Goal: Task Accomplishment & Management: Manage account settings

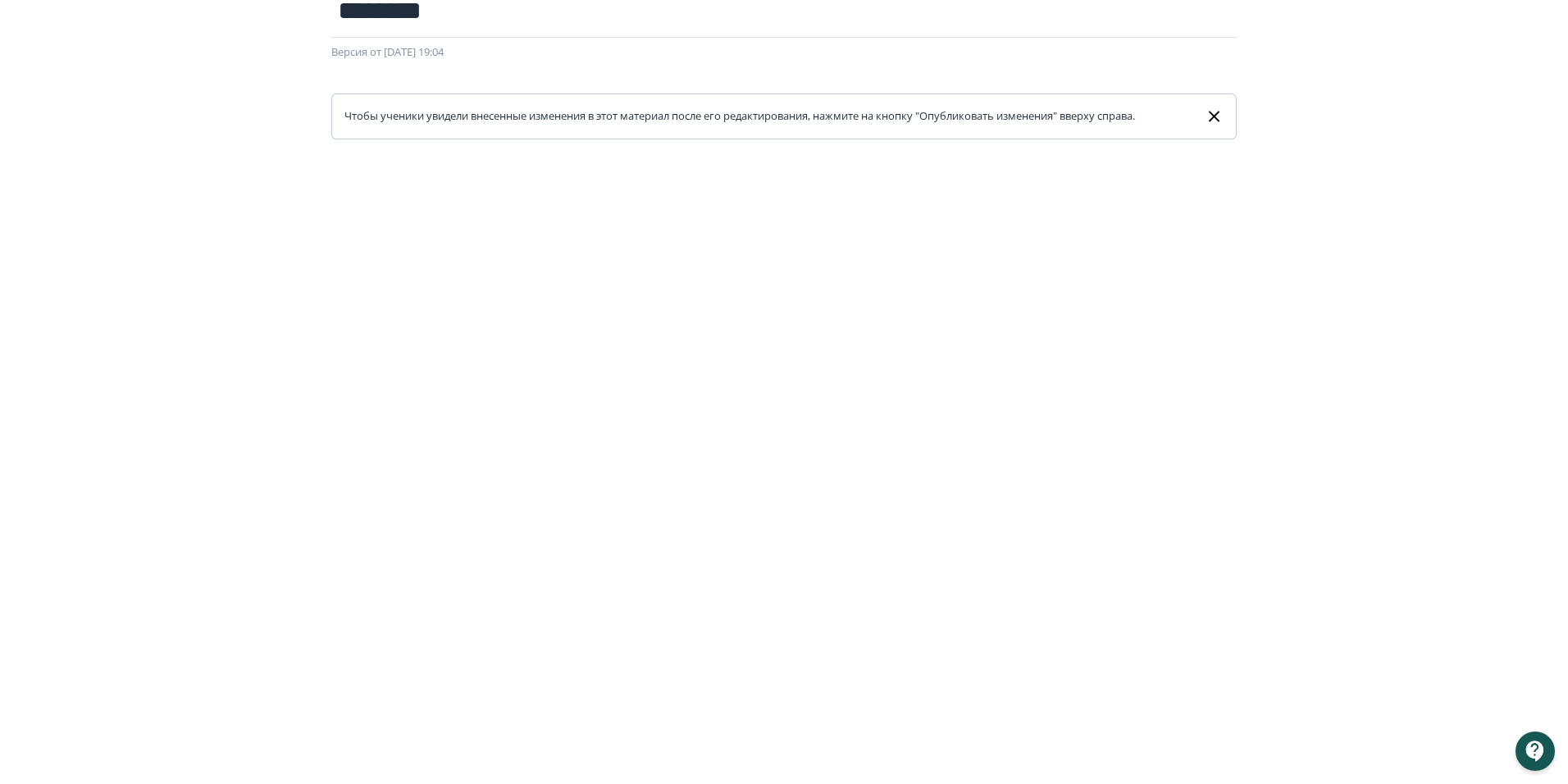
scroll to position [240, 0]
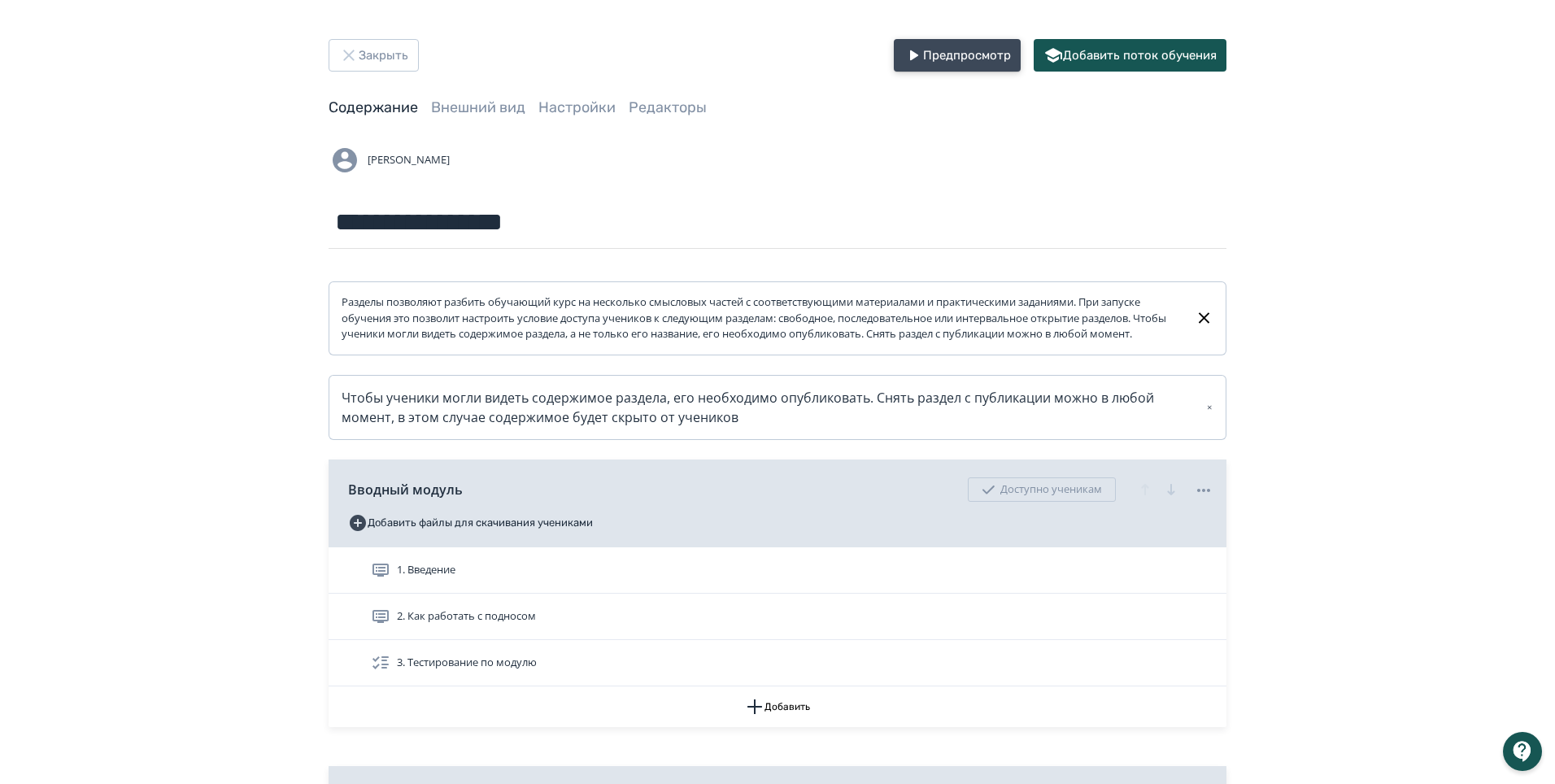
click at [957, 61] on button "Предпросмотр" at bounding box center [957, 56] width 127 height 33
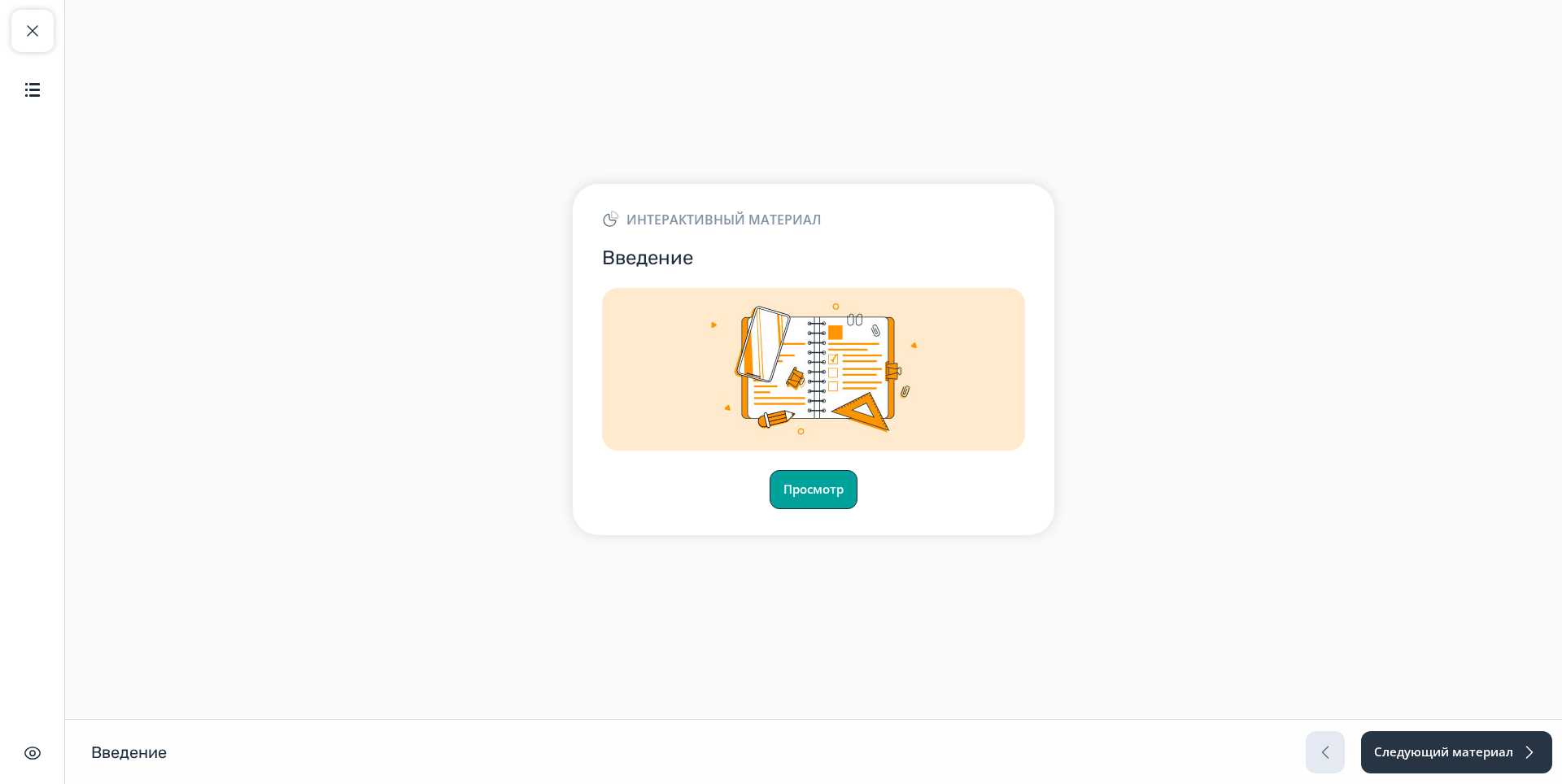
click at [806, 496] on button "Просмотр" at bounding box center [812, 489] width 87 height 39
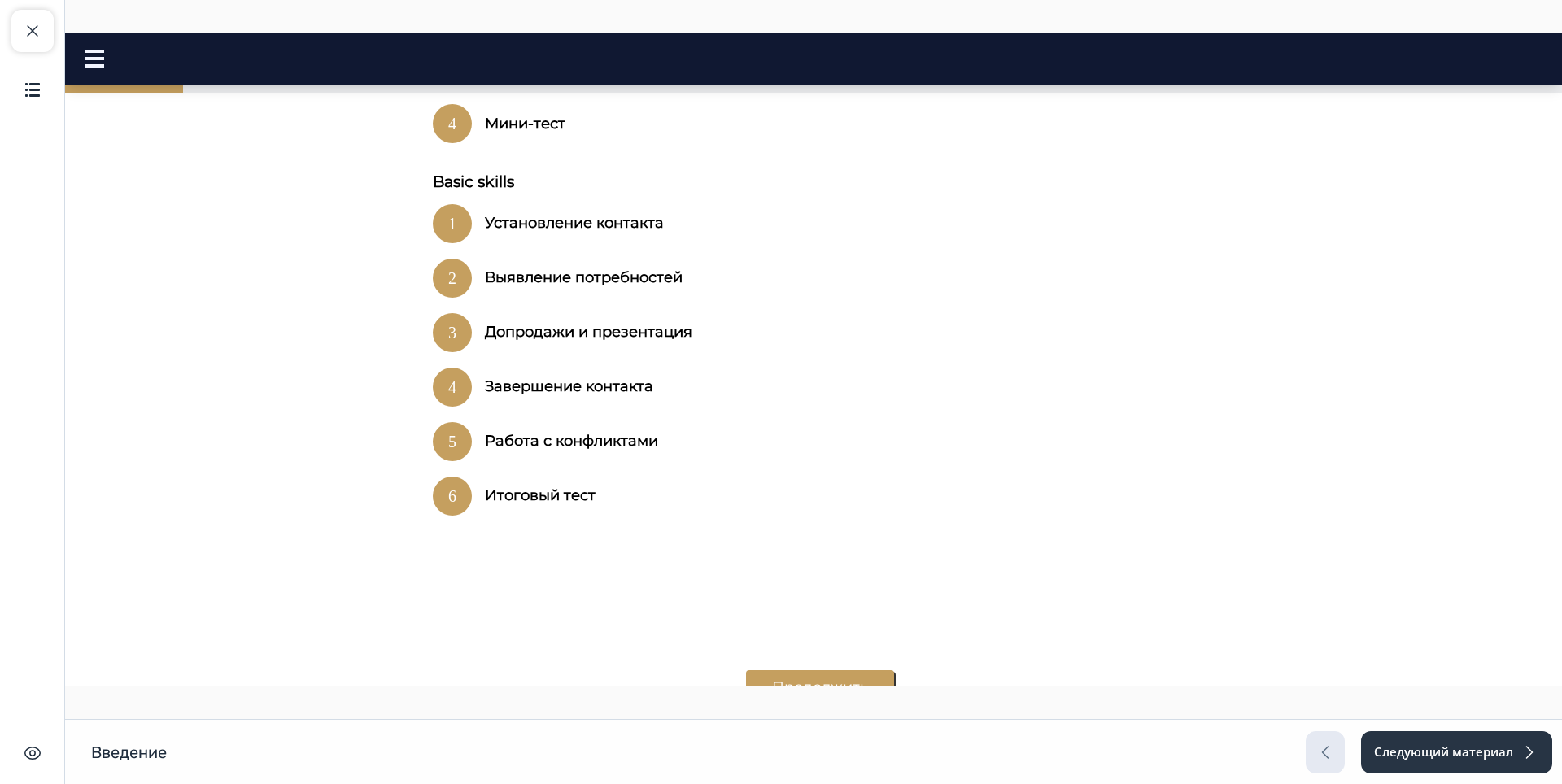
scroll to position [1126, 0]
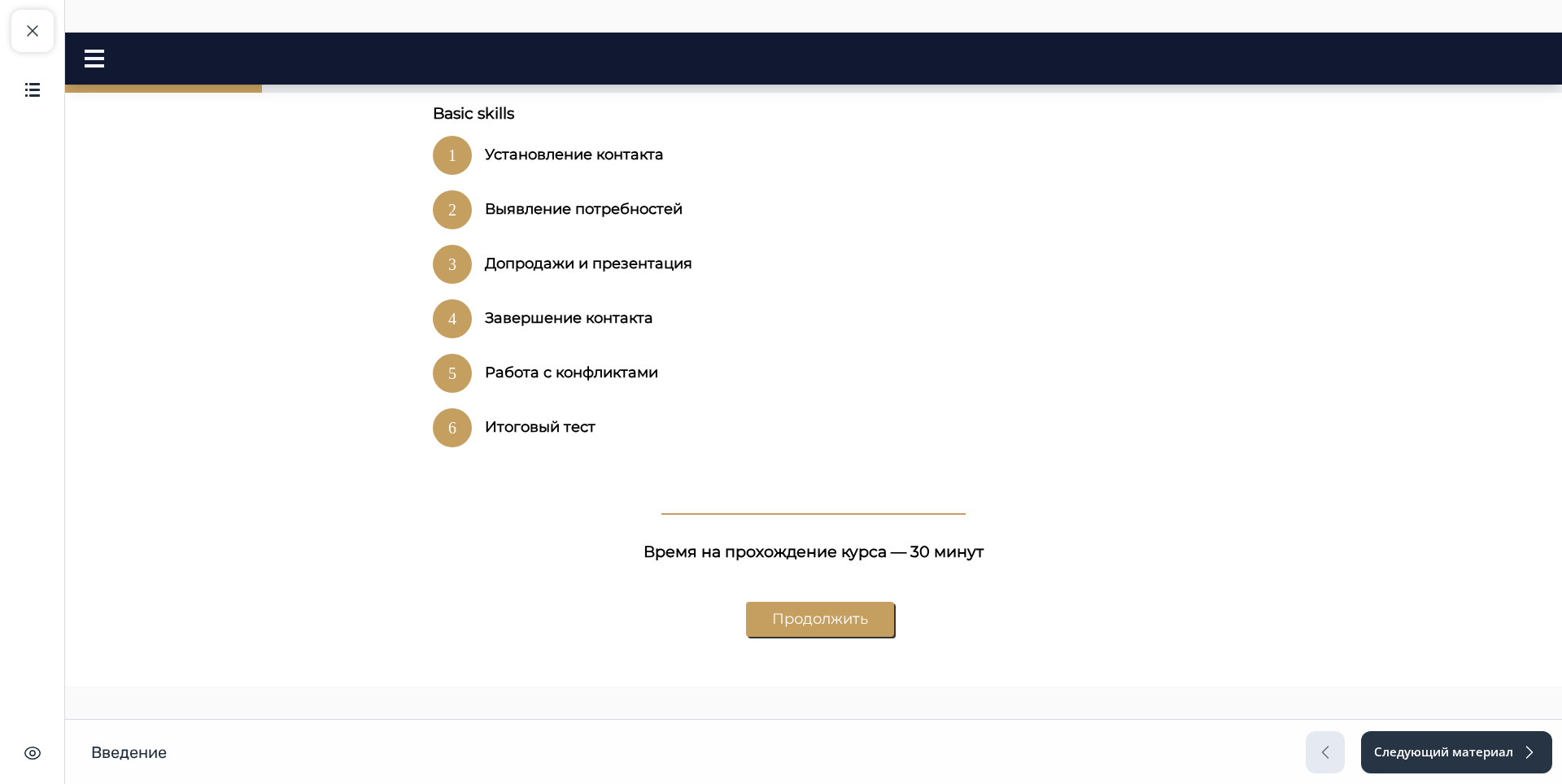
click at [805, 602] on button "Продолжить" at bounding box center [820, 619] width 148 height 35
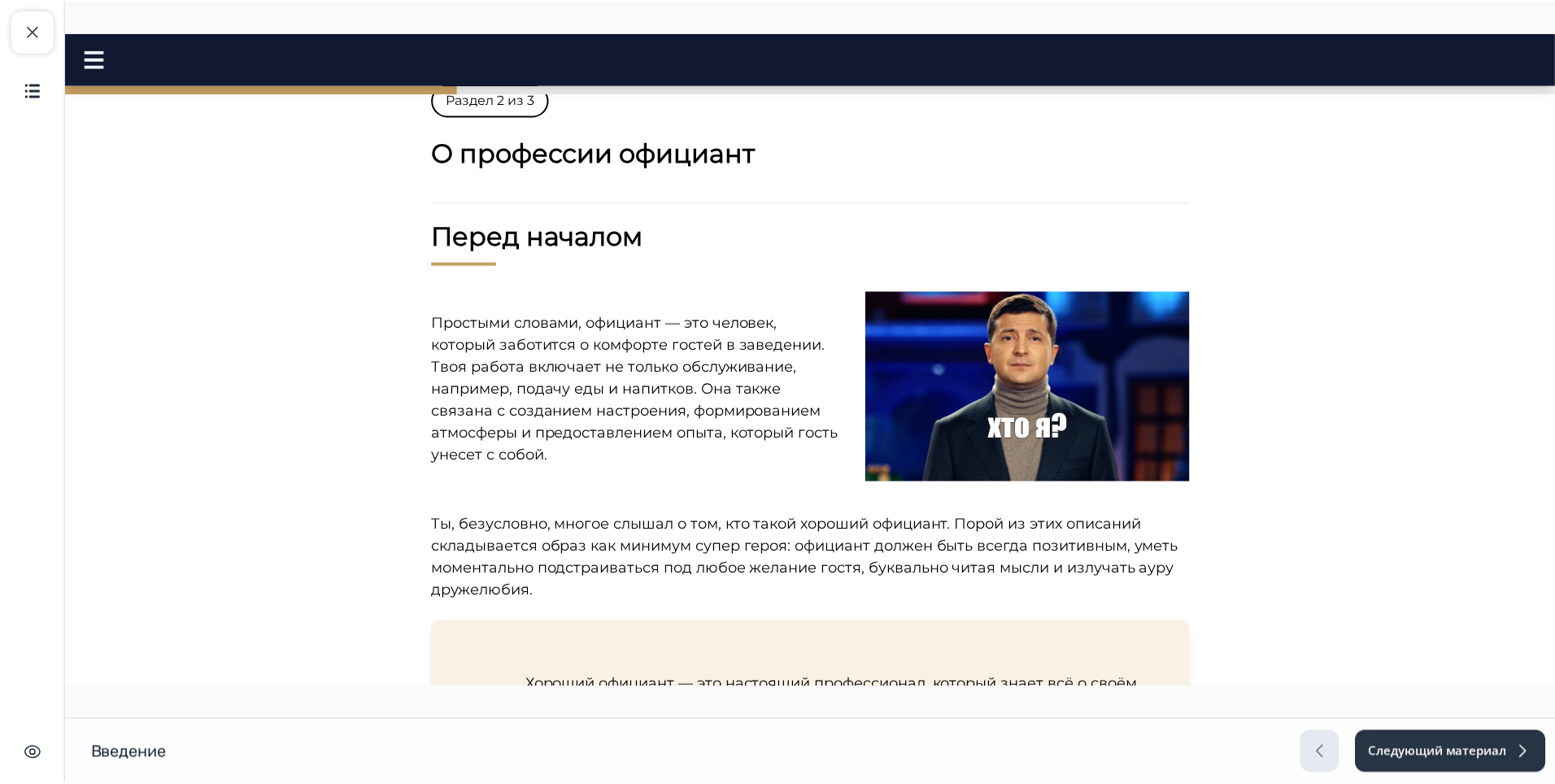
scroll to position [0, 0]
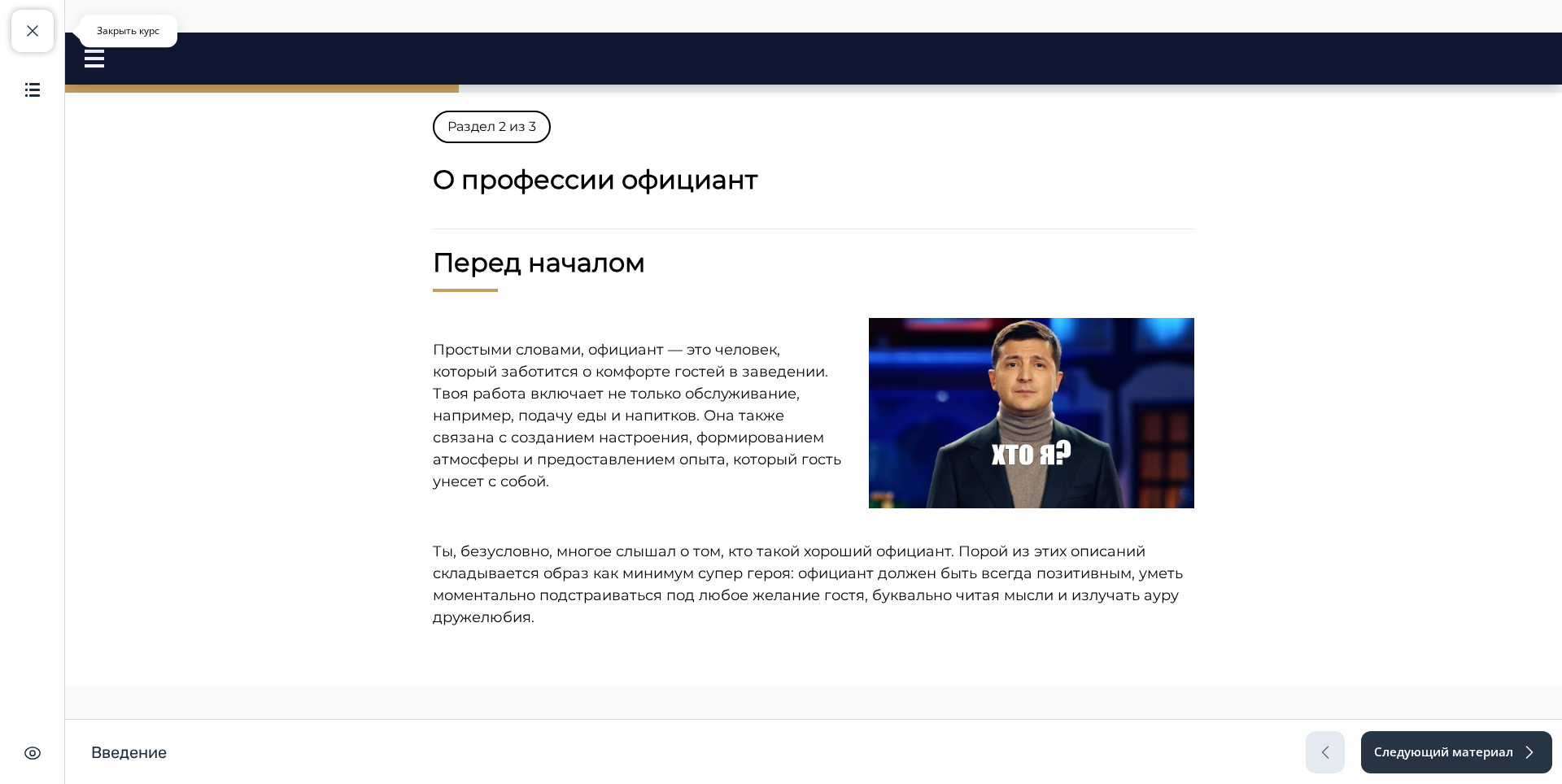
click at [35, 34] on span "button" at bounding box center [33, 31] width 19 height 19
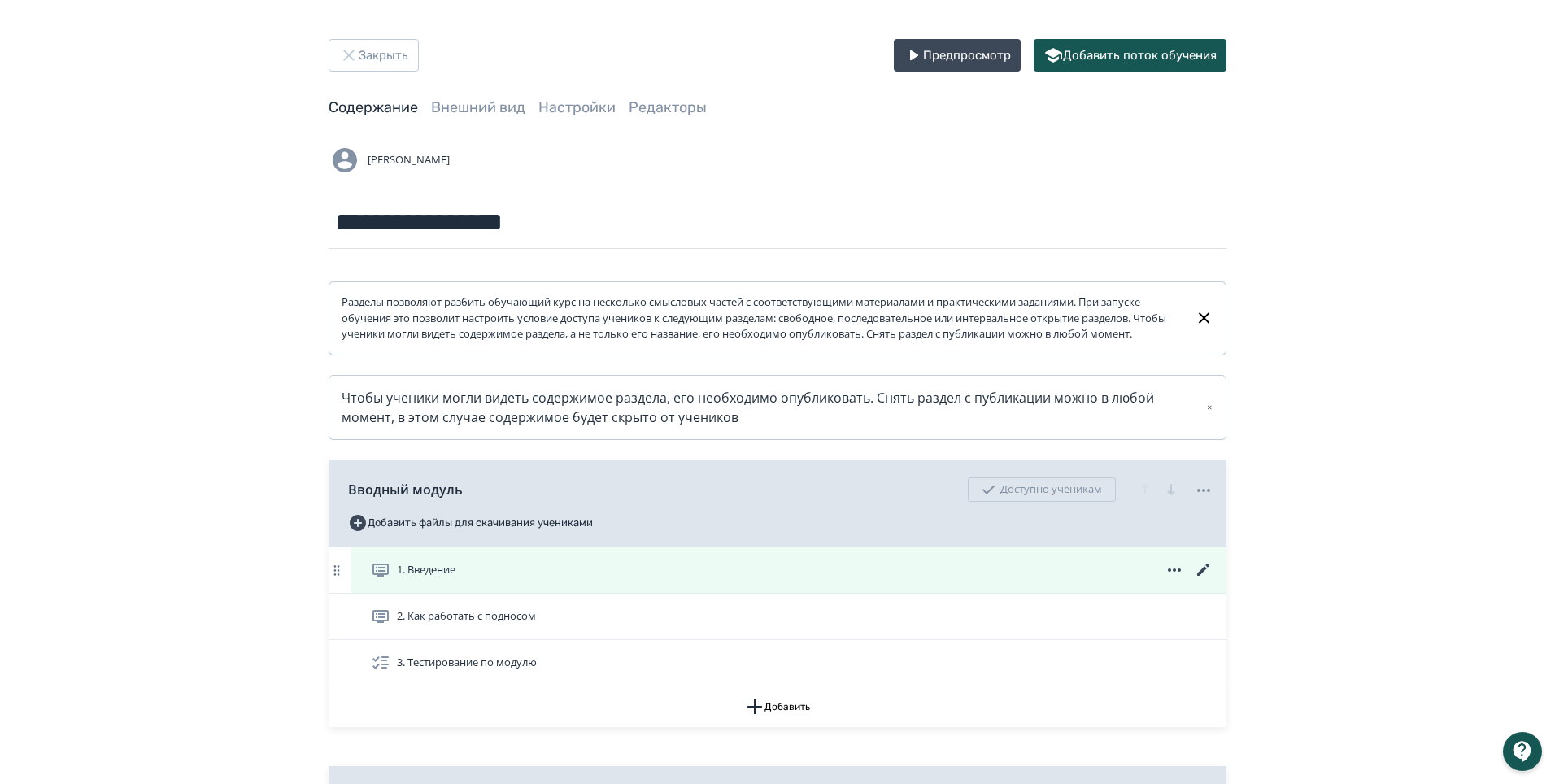
click at [431, 578] on span "1. Введение" at bounding box center [425, 569] width 59 height 16
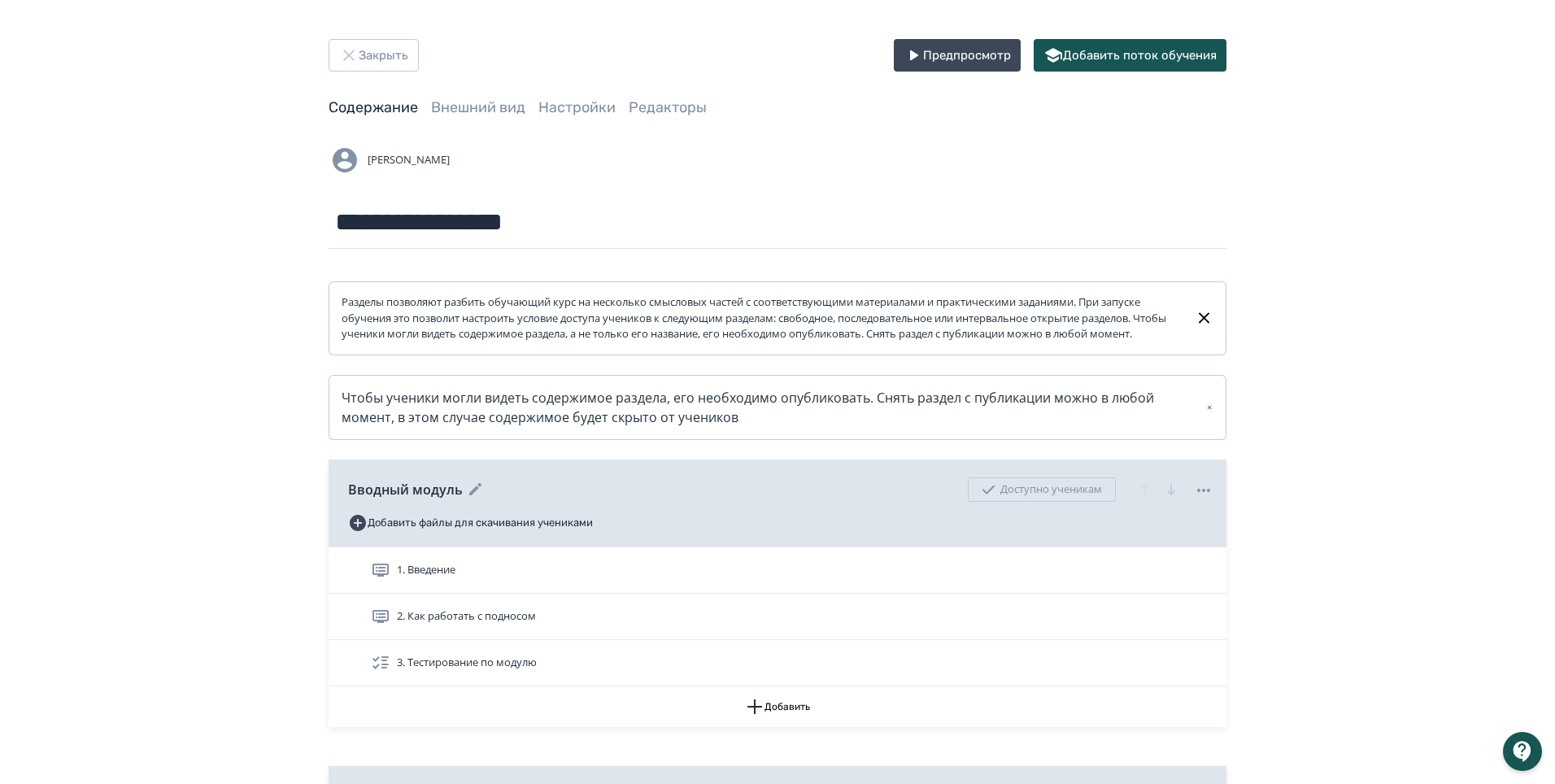
click at [1207, 500] on icon at bounding box center [1204, 490] width 19 height 19
click at [1337, 496] on div "Удалить Снять с публикации" at bounding box center [780, 392] width 1562 height 784
click at [474, 111] on link "Внешний вид" at bounding box center [478, 107] width 94 height 18
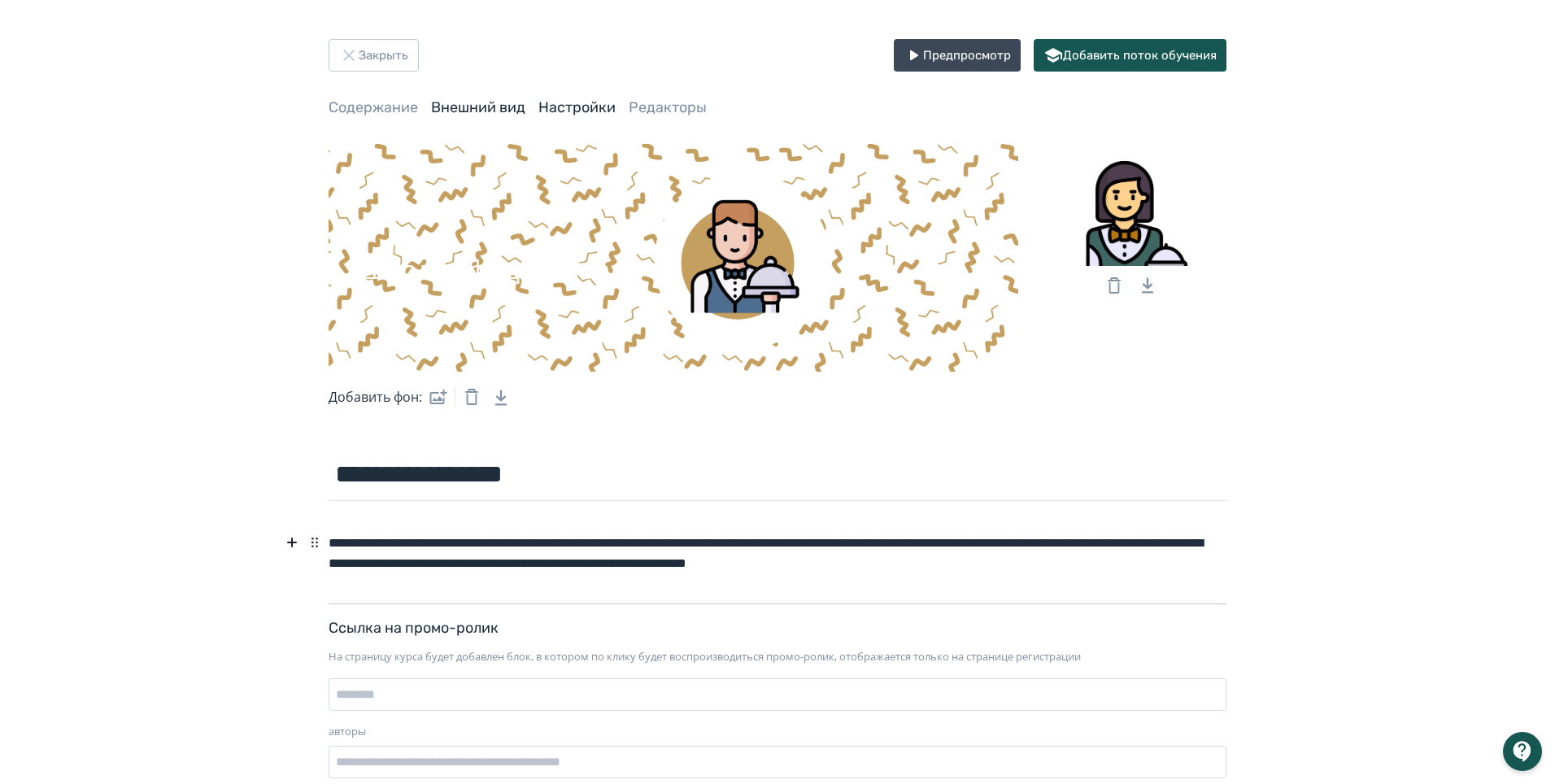
click at [594, 102] on link "Настройки" at bounding box center [577, 107] width 77 height 18
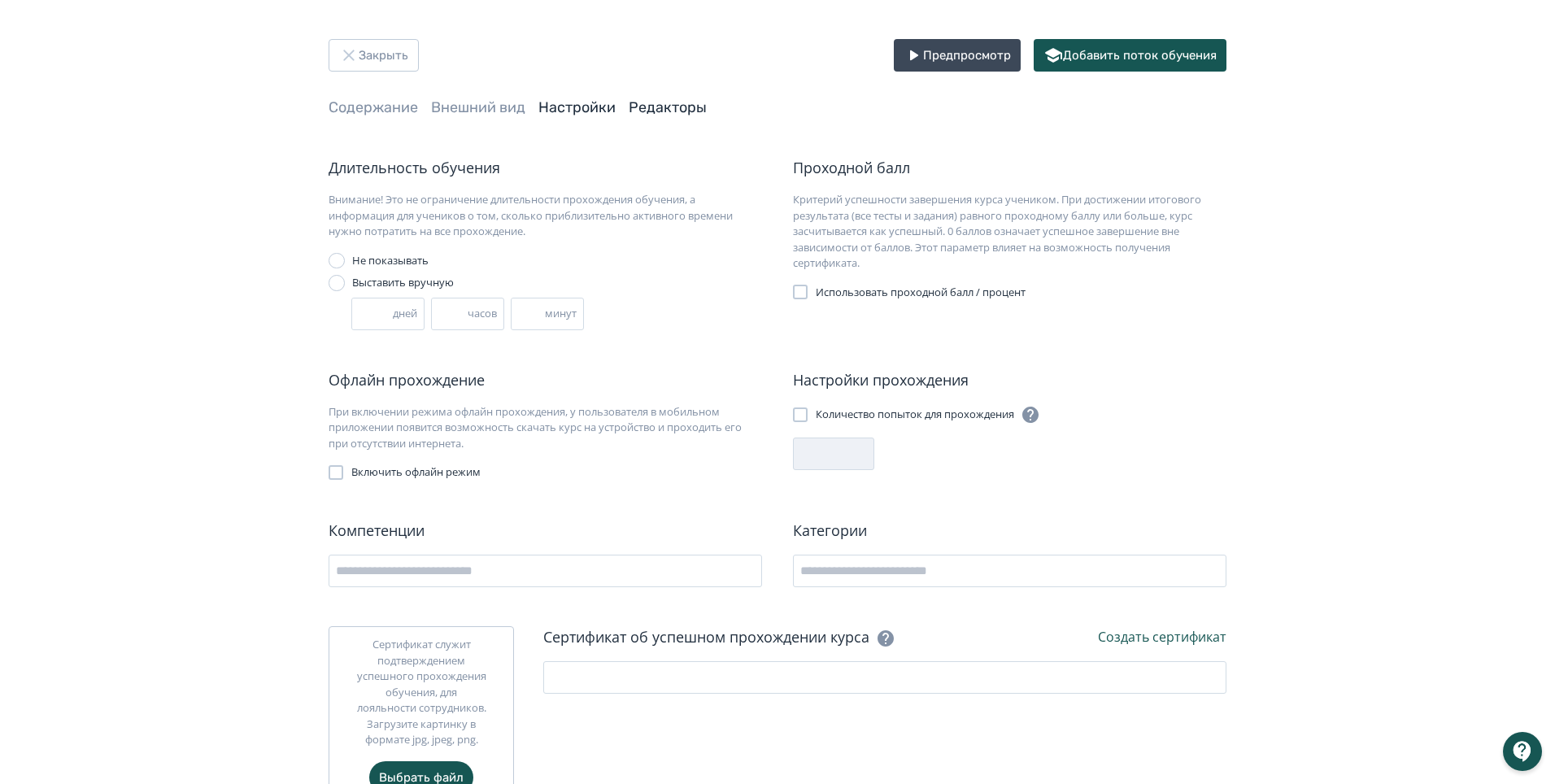
click at [683, 108] on link "Редакторы" at bounding box center [667, 107] width 78 height 18
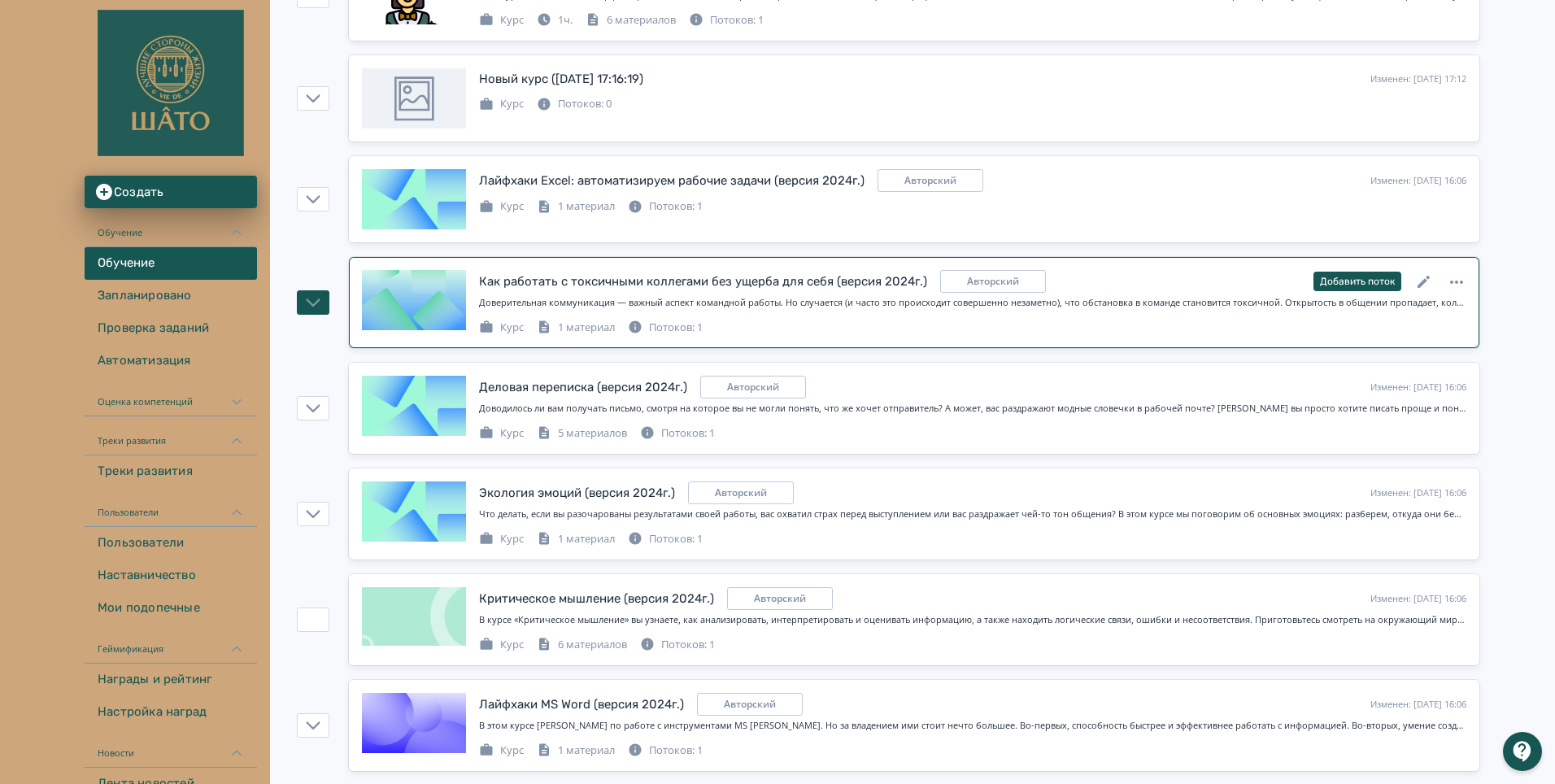
scroll to position [372, 0]
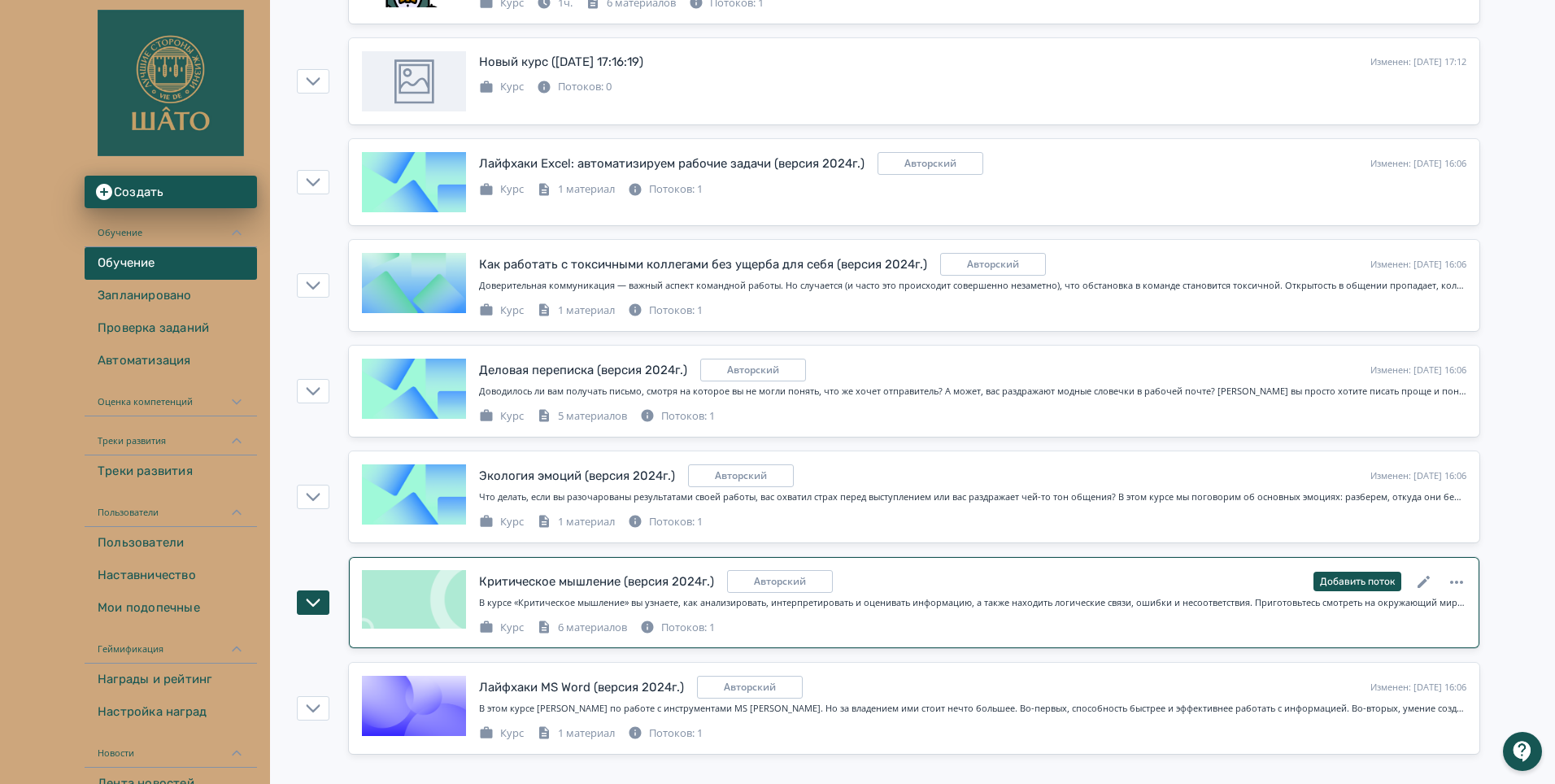
click at [553, 581] on div "Критическое мышление (версия 2024г.)" at bounding box center [596, 581] width 235 height 18
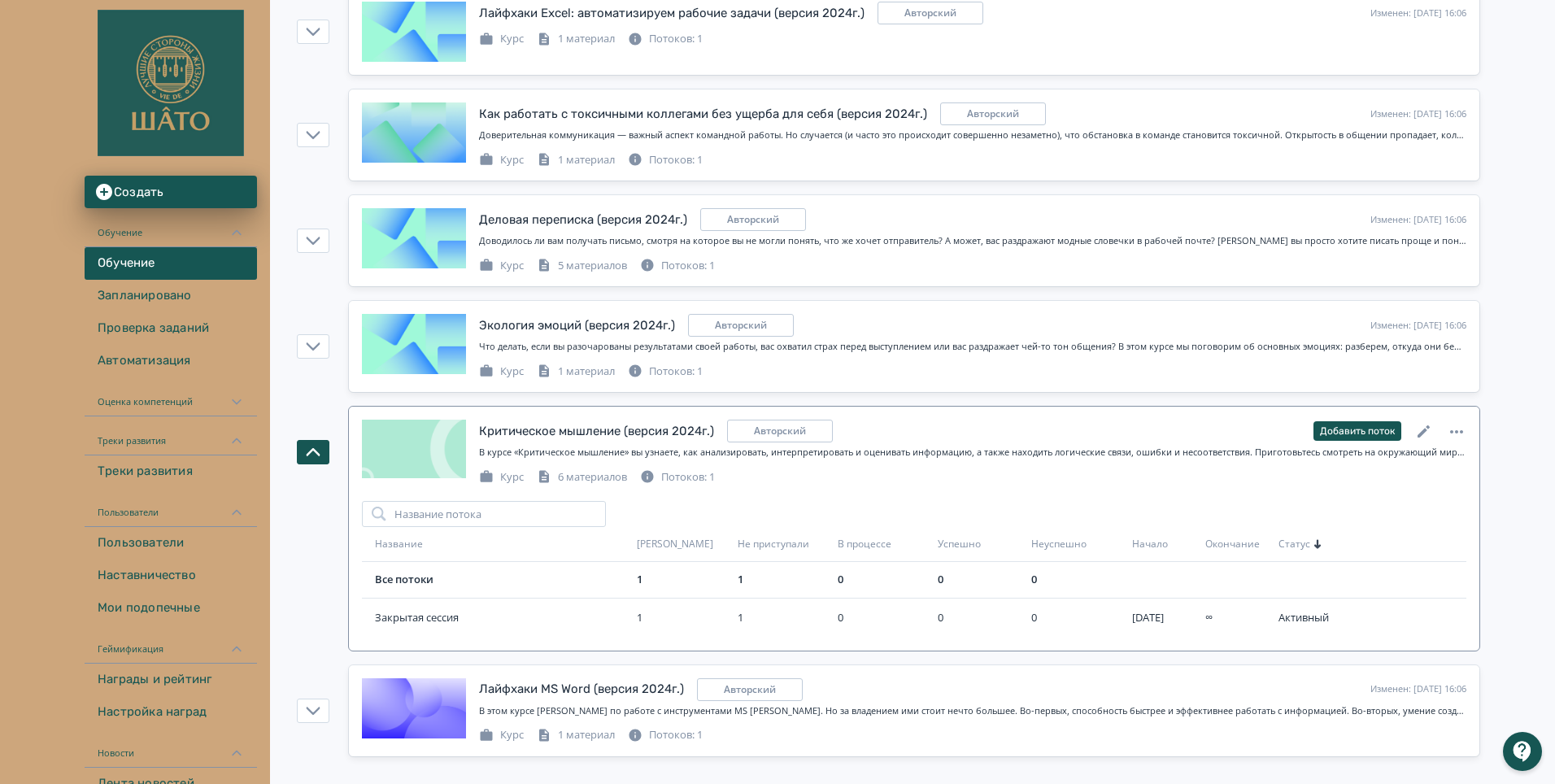
scroll to position [525, 0]
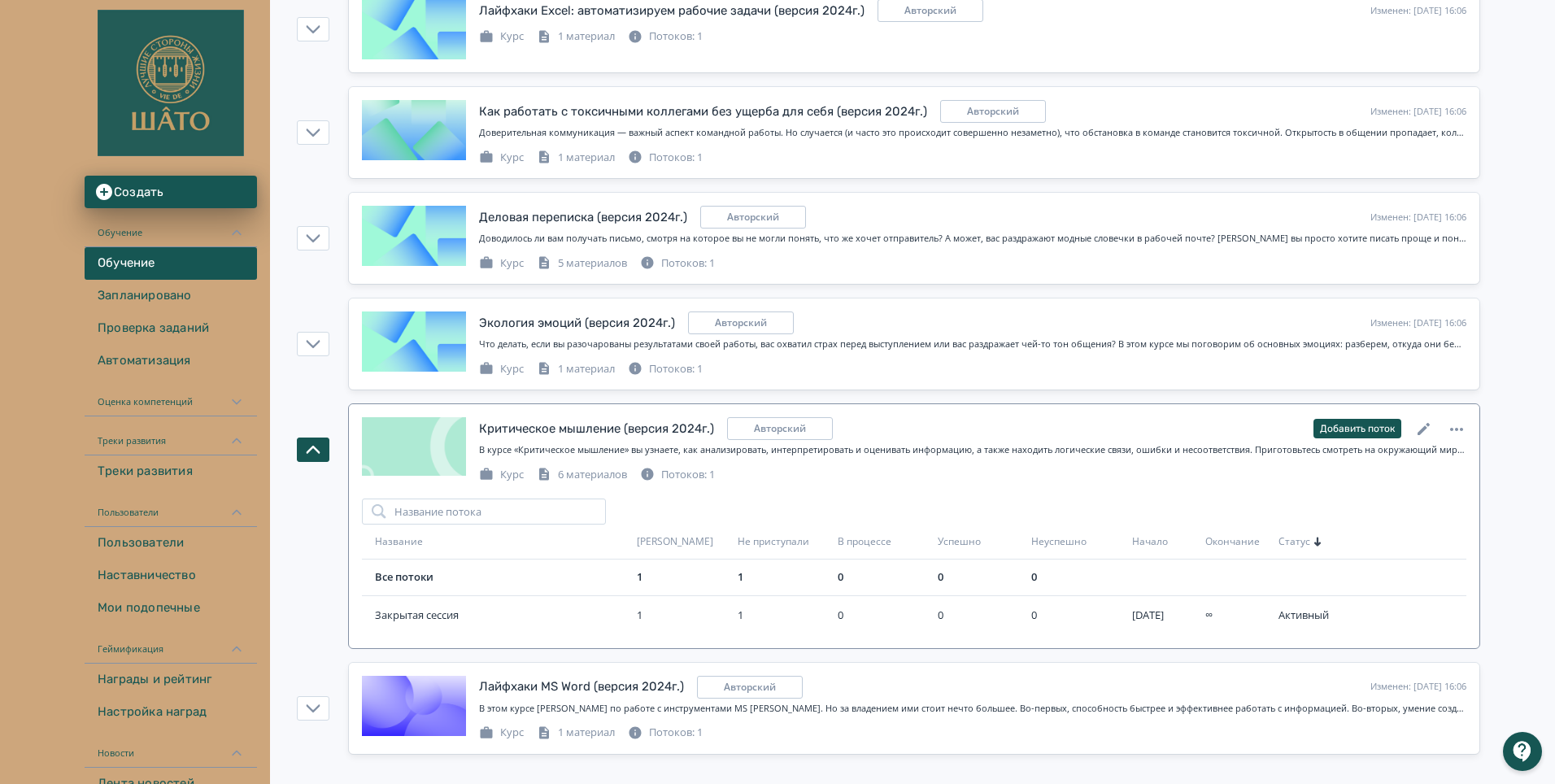
click at [574, 476] on div "6 материалов" at bounding box center [582, 474] width 90 height 16
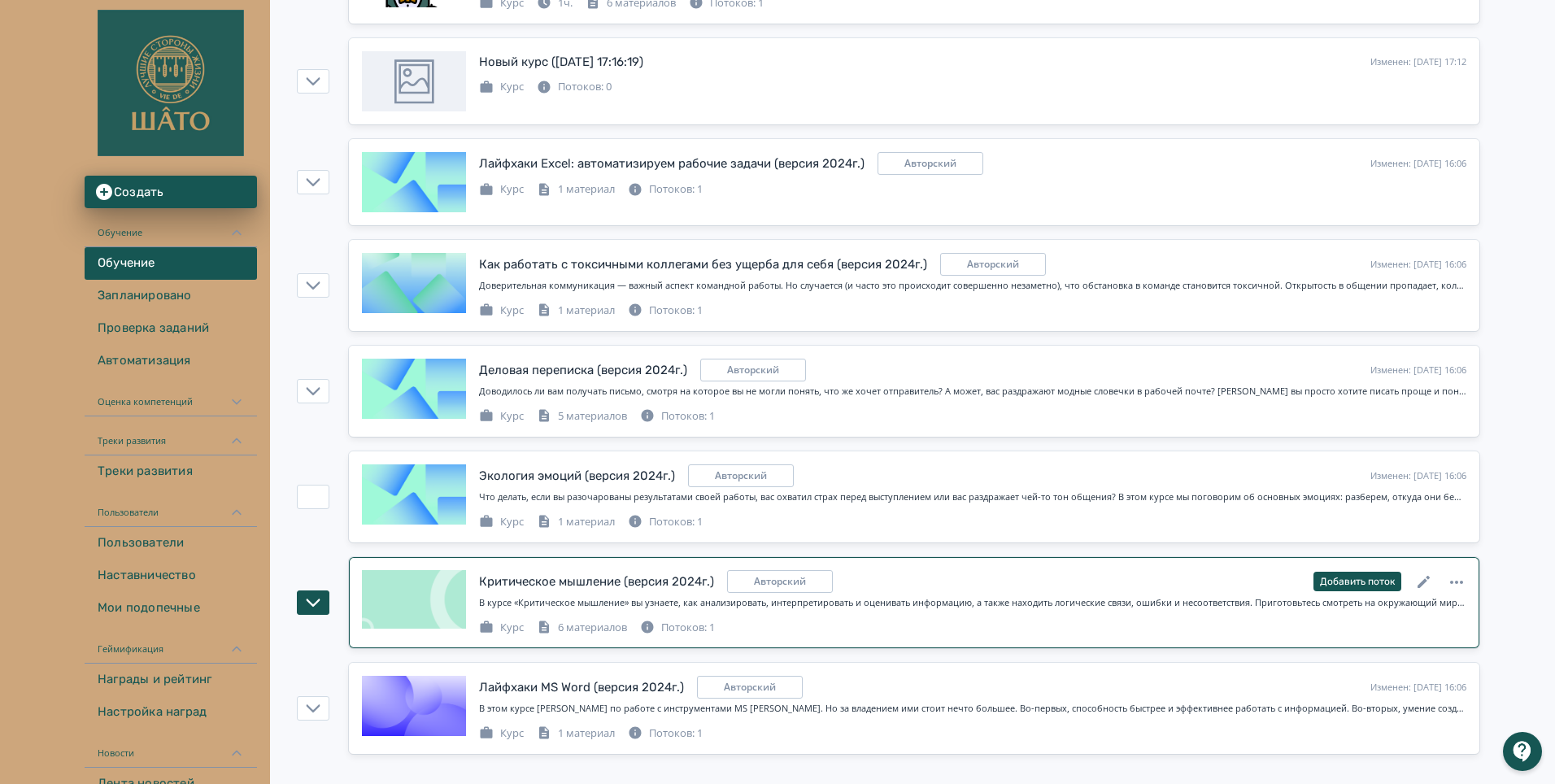
scroll to position [372, 0]
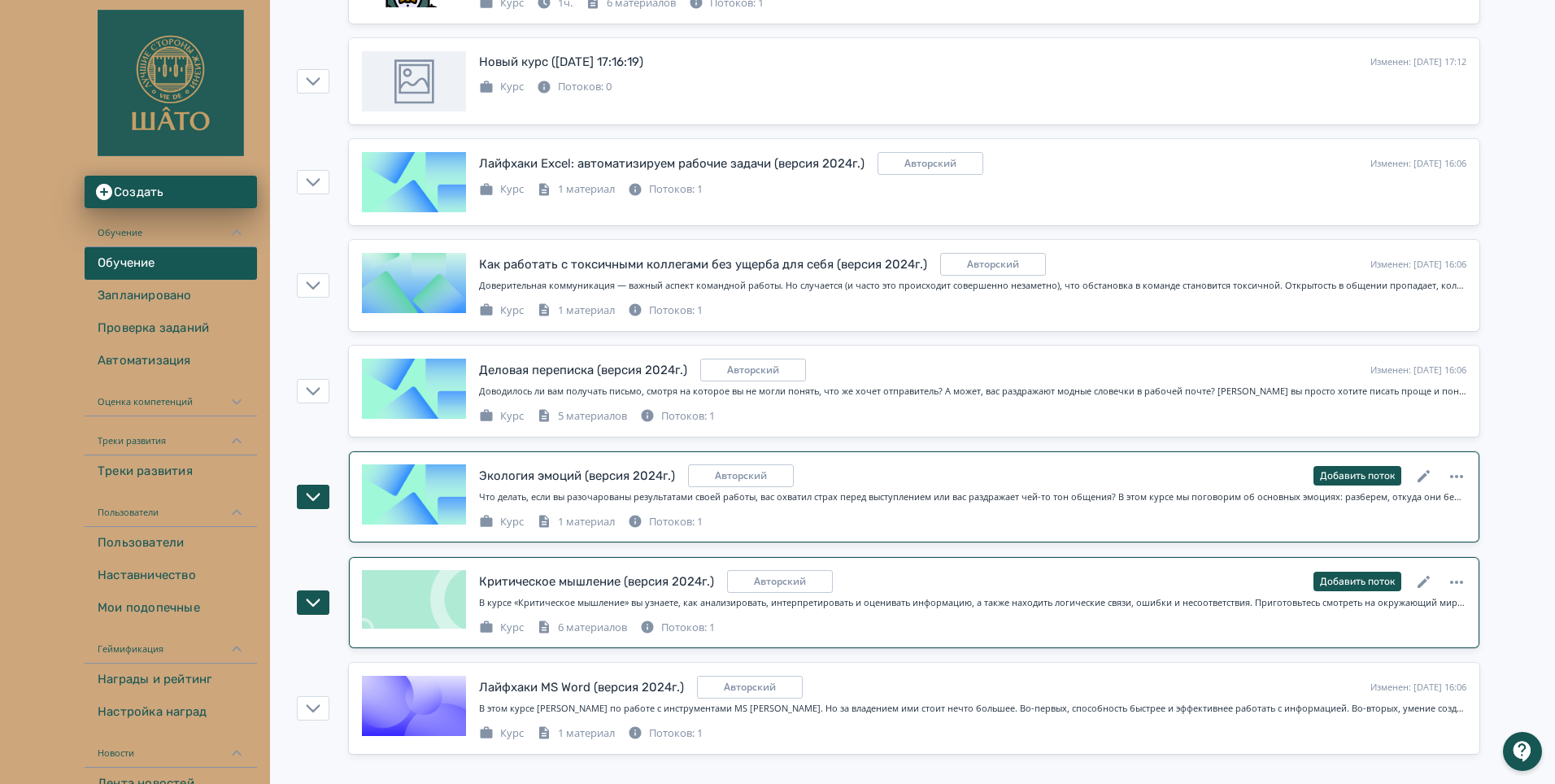
click at [574, 476] on div "Экология эмоций (версия 2024г.)" at bounding box center [577, 475] width 196 height 18
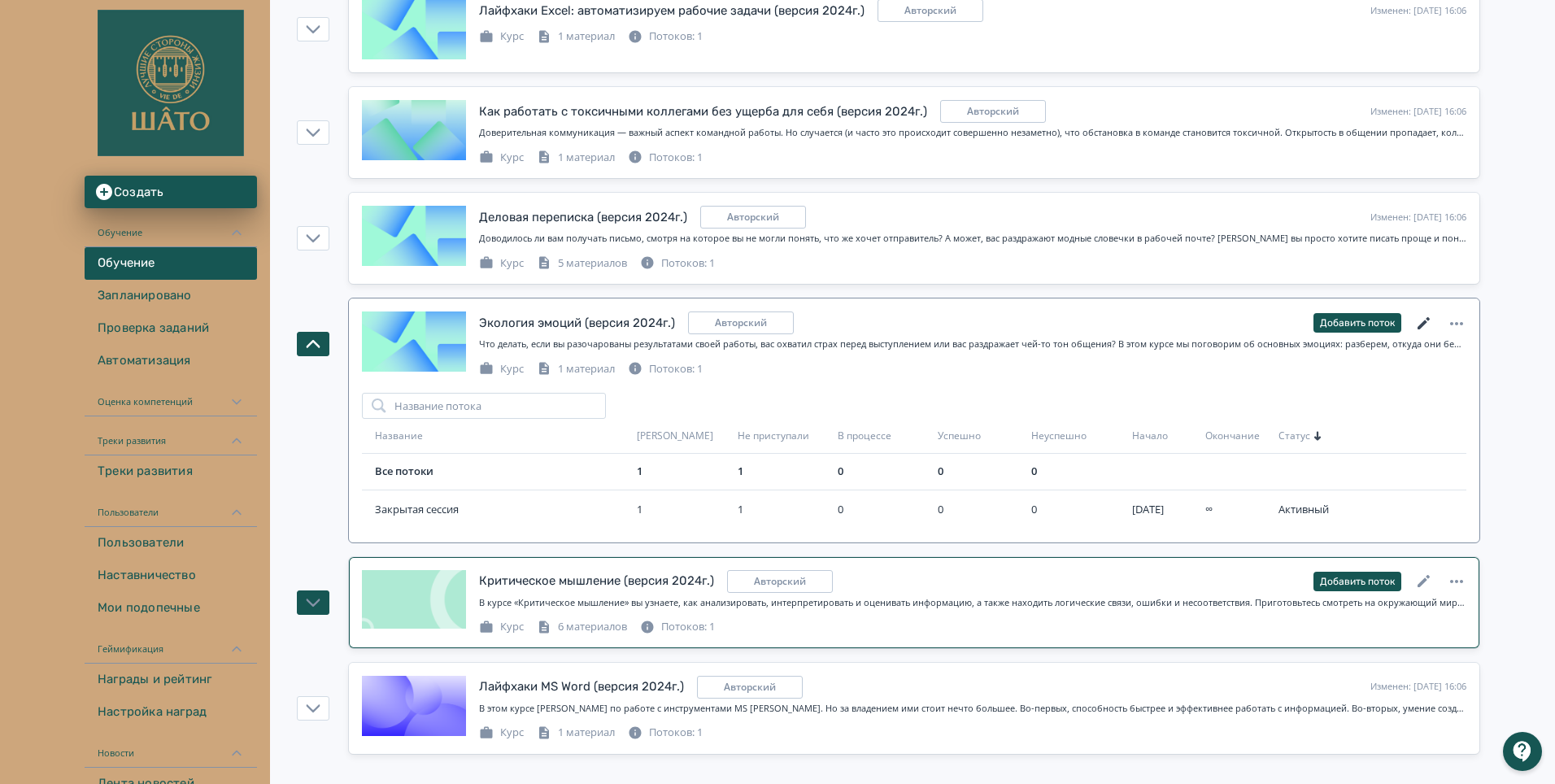
click at [1422, 326] on icon at bounding box center [1423, 322] width 12 height 12
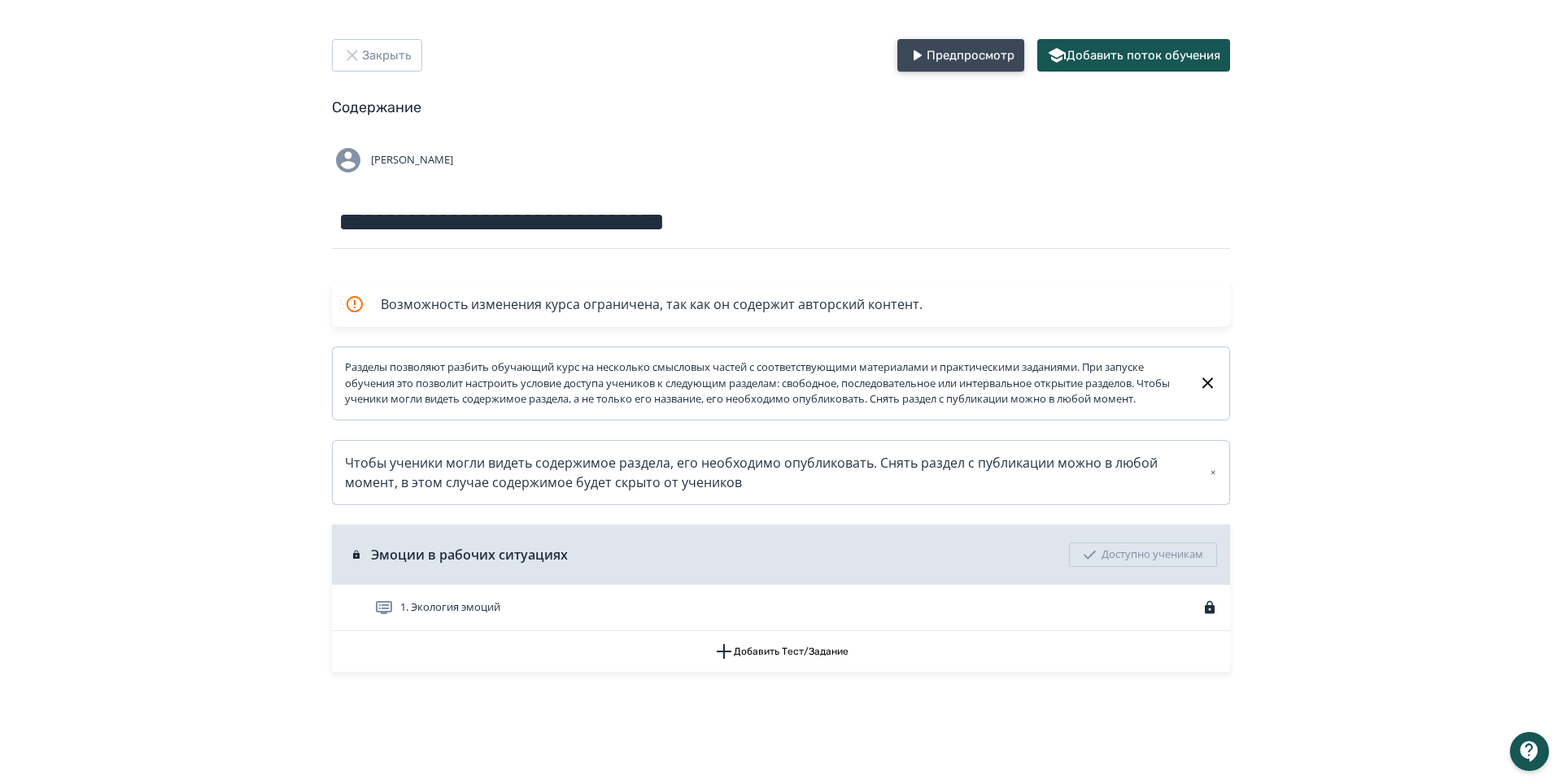
click at [966, 52] on button "Предпросмотр" at bounding box center [960, 56] width 127 height 33
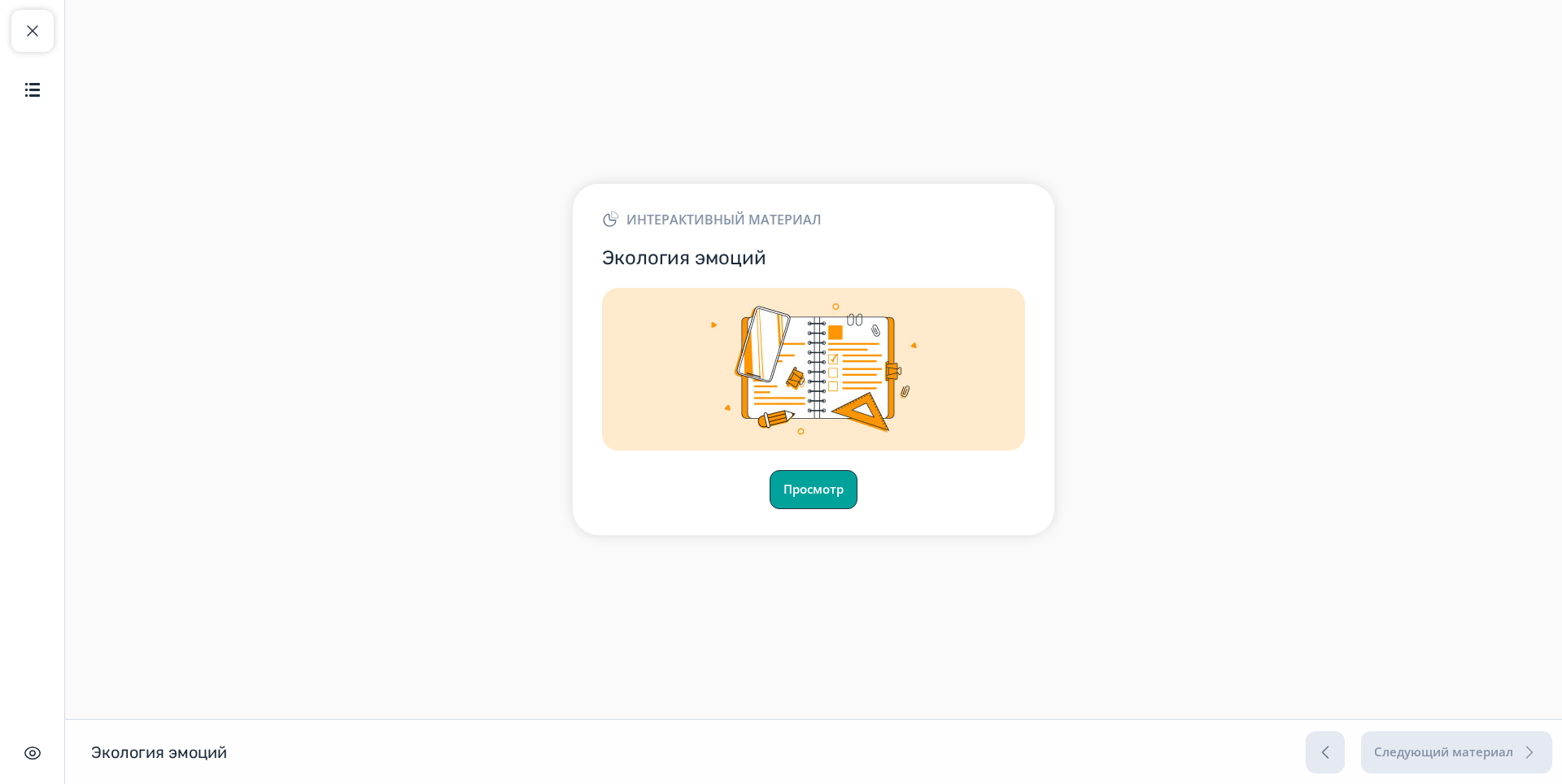
click at [822, 494] on button "Просмотр" at bounding box center [812, 489] width 87 height 39
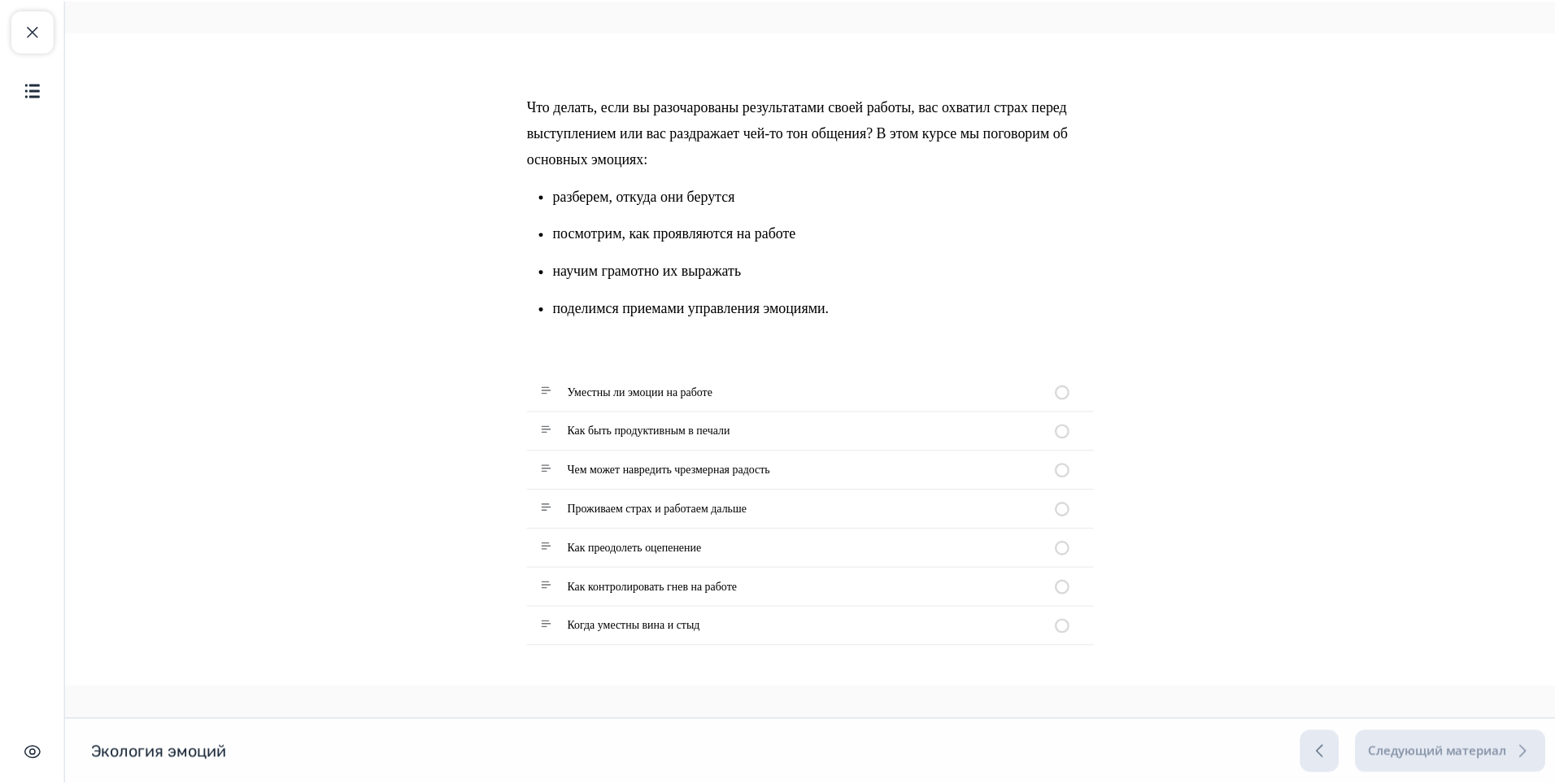
scroll to position [508, 0]
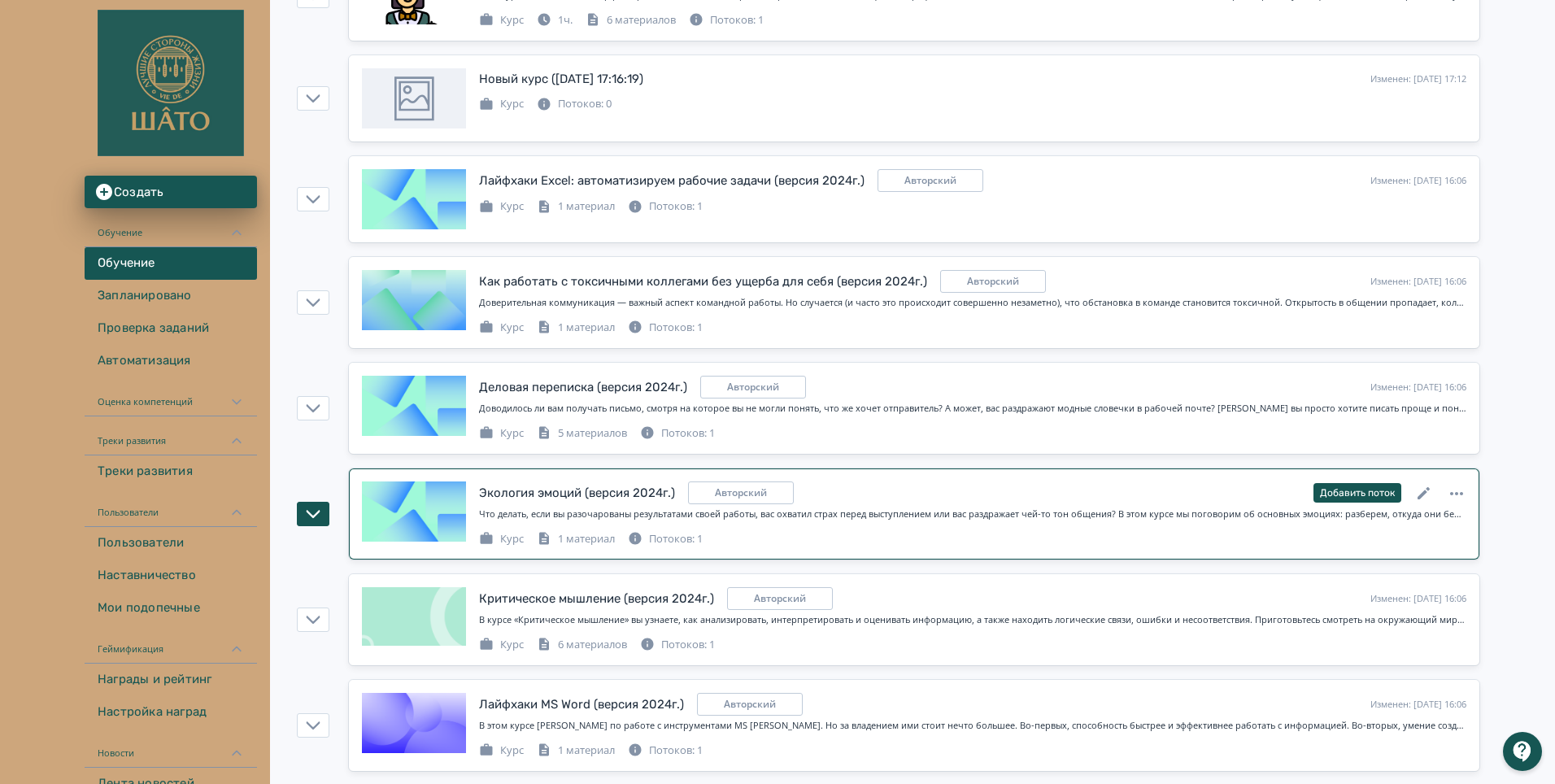
scroll to position [372, 0]
